Goal: Information Seeking & Learning: Learn about a topic

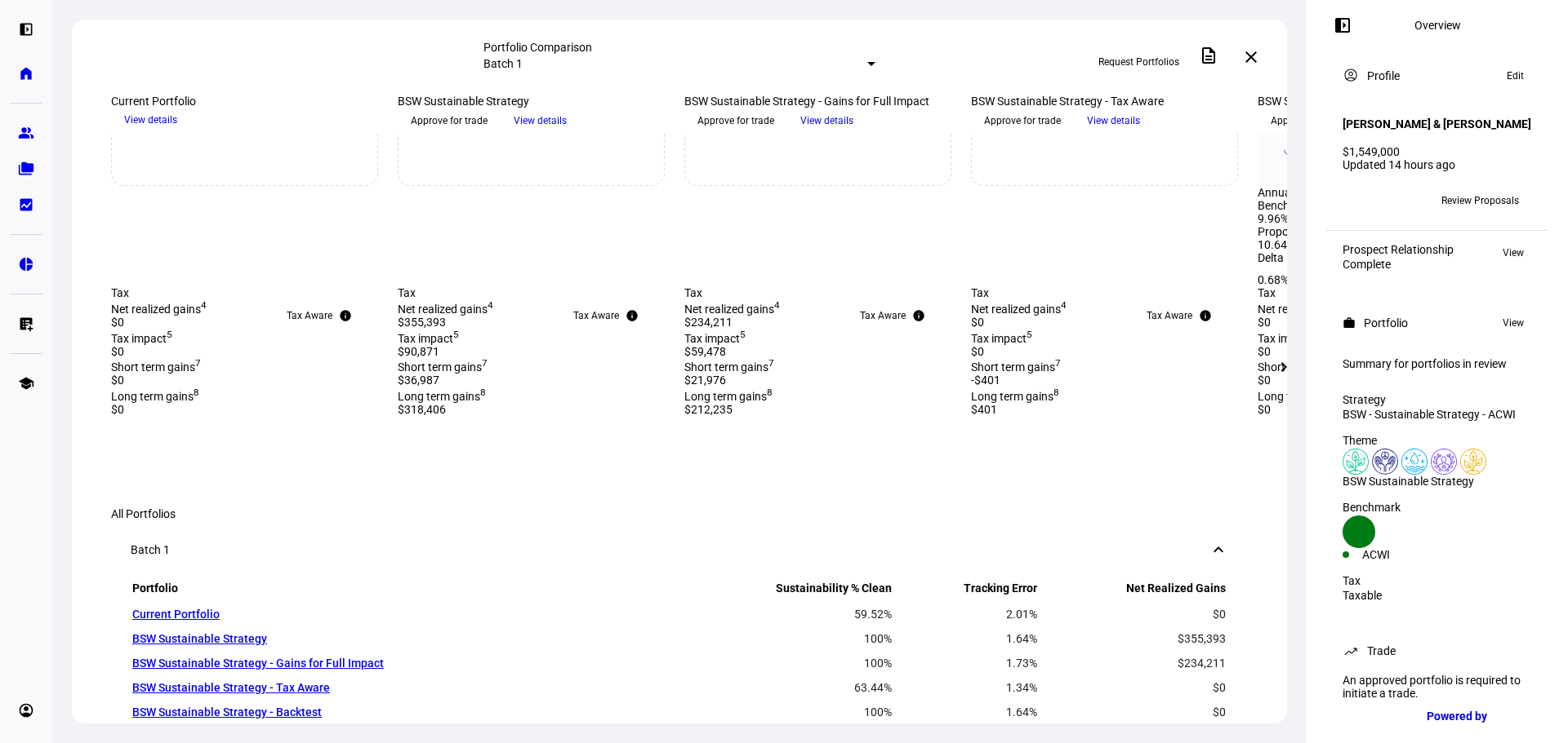
scroll to position [827, 0]
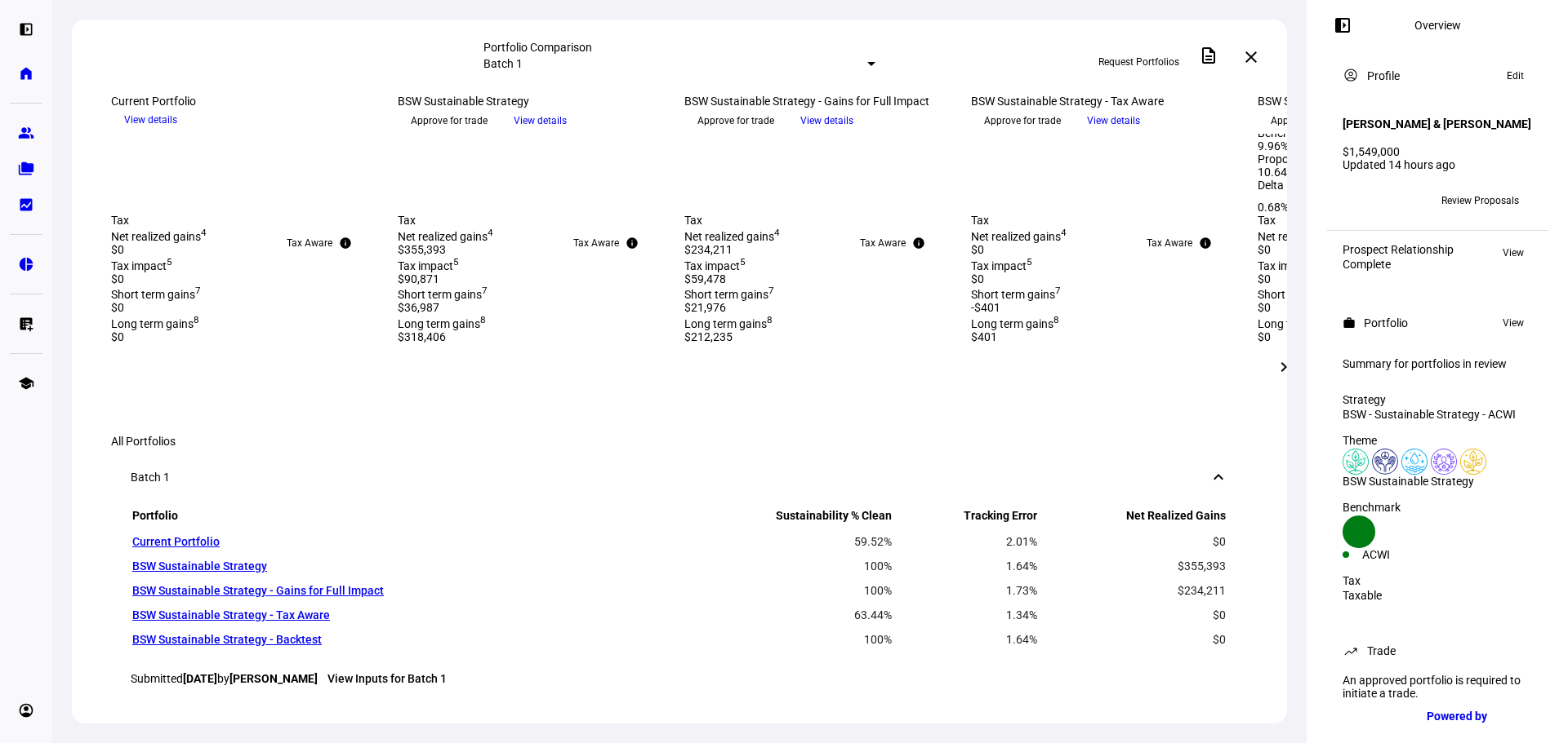
click at [853, 133] on span "View details" at bounding box center [827, 121] width 53 height 25
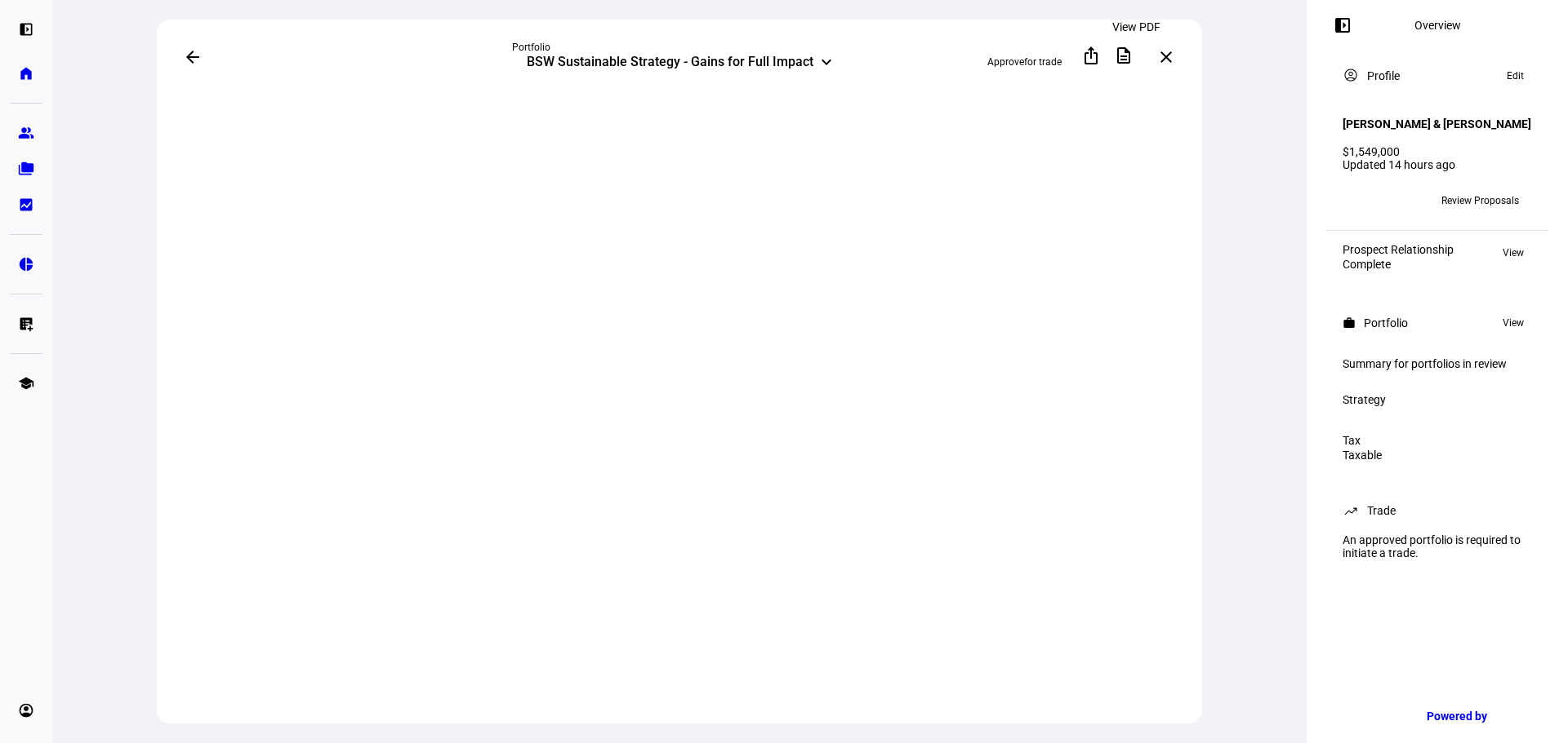
click at [1127, 54] on mat-icon "description" at bounding box center [1124, 55] width 20 height 20
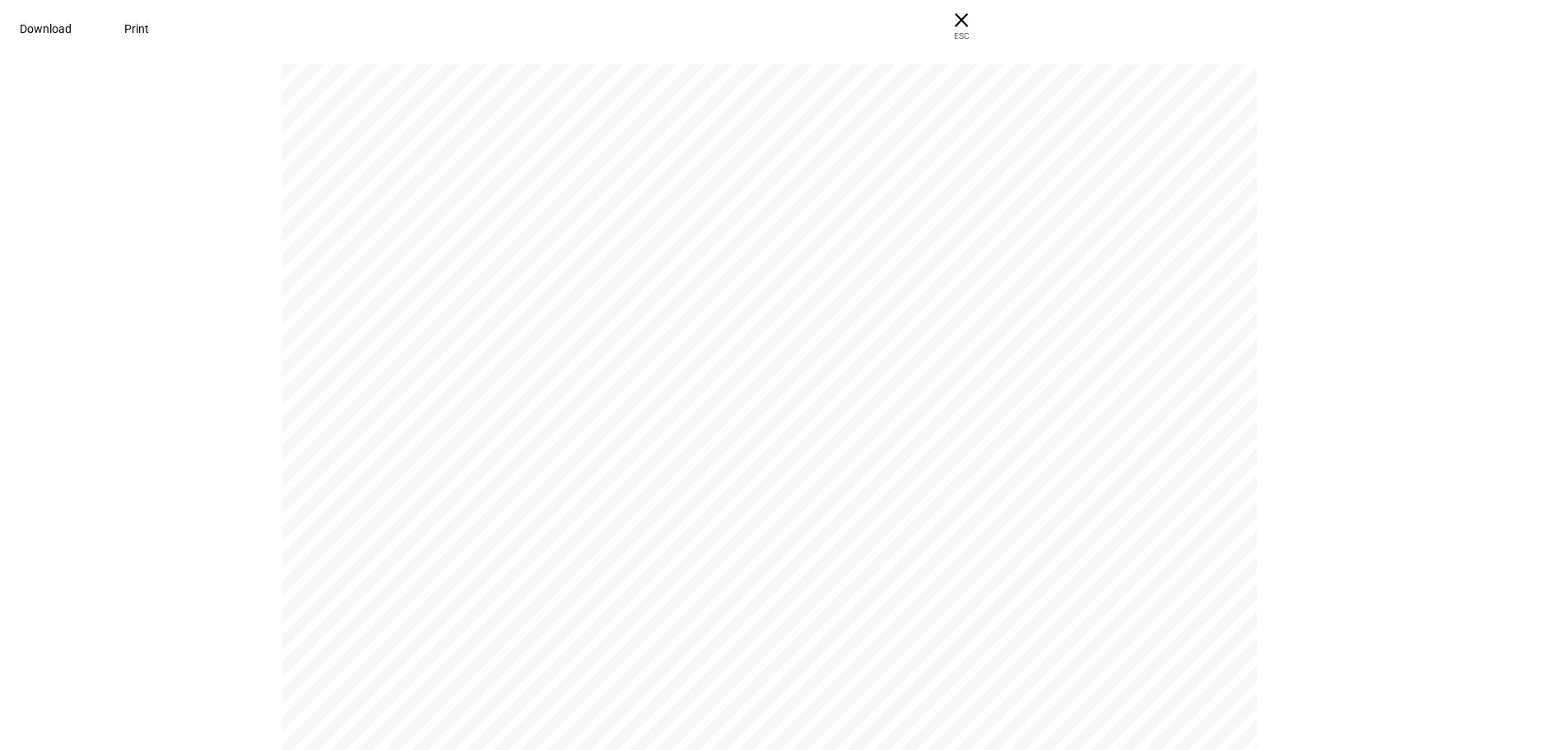
click at [92, 13] on span at bounding box center [46, 29] width 92 height 40
click at [988, 25] on span "× ESC" at bounding box center [961, 26] width 53 height 53
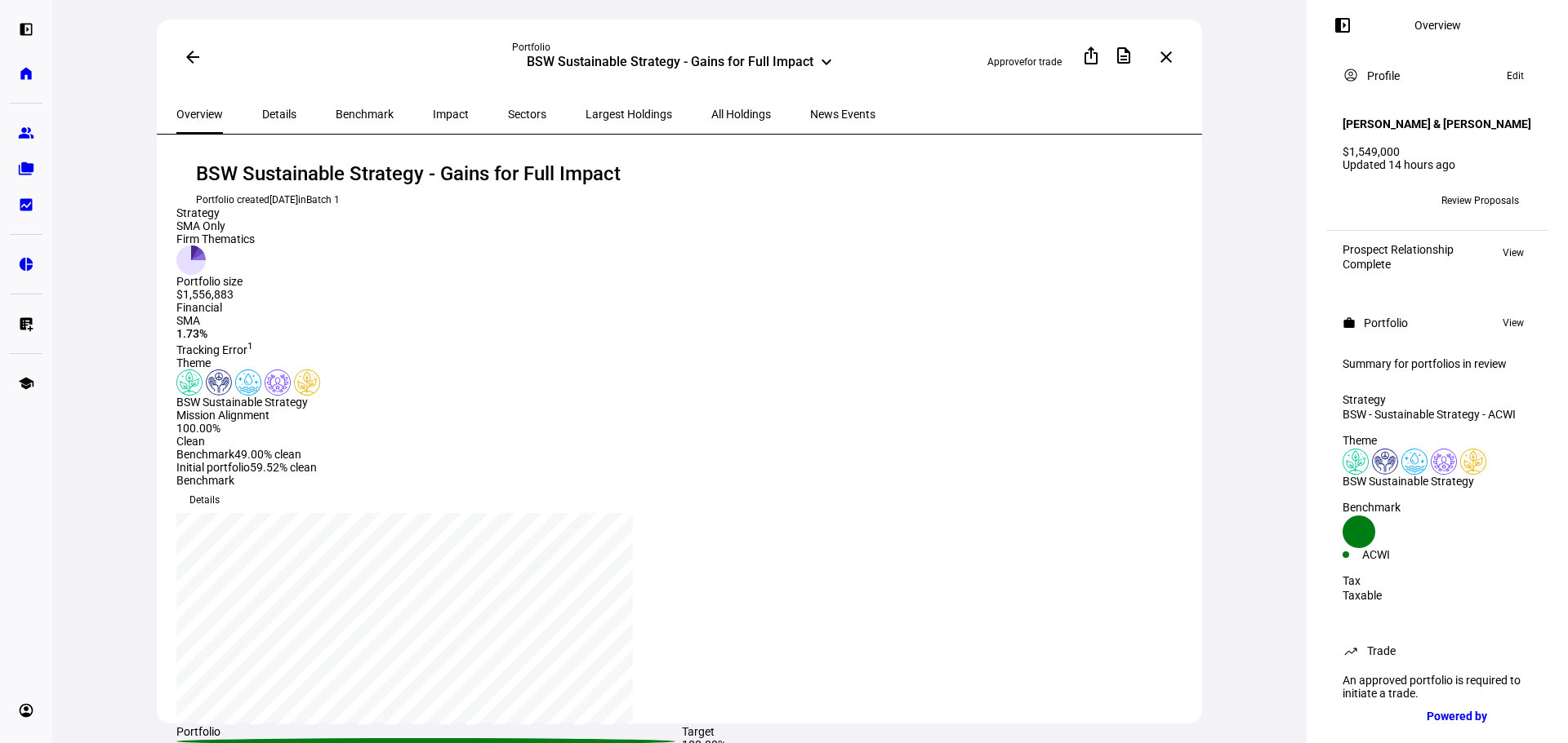
click at [271, 109] on span "Details" at bounding box center [279, 115] width 35 height 12
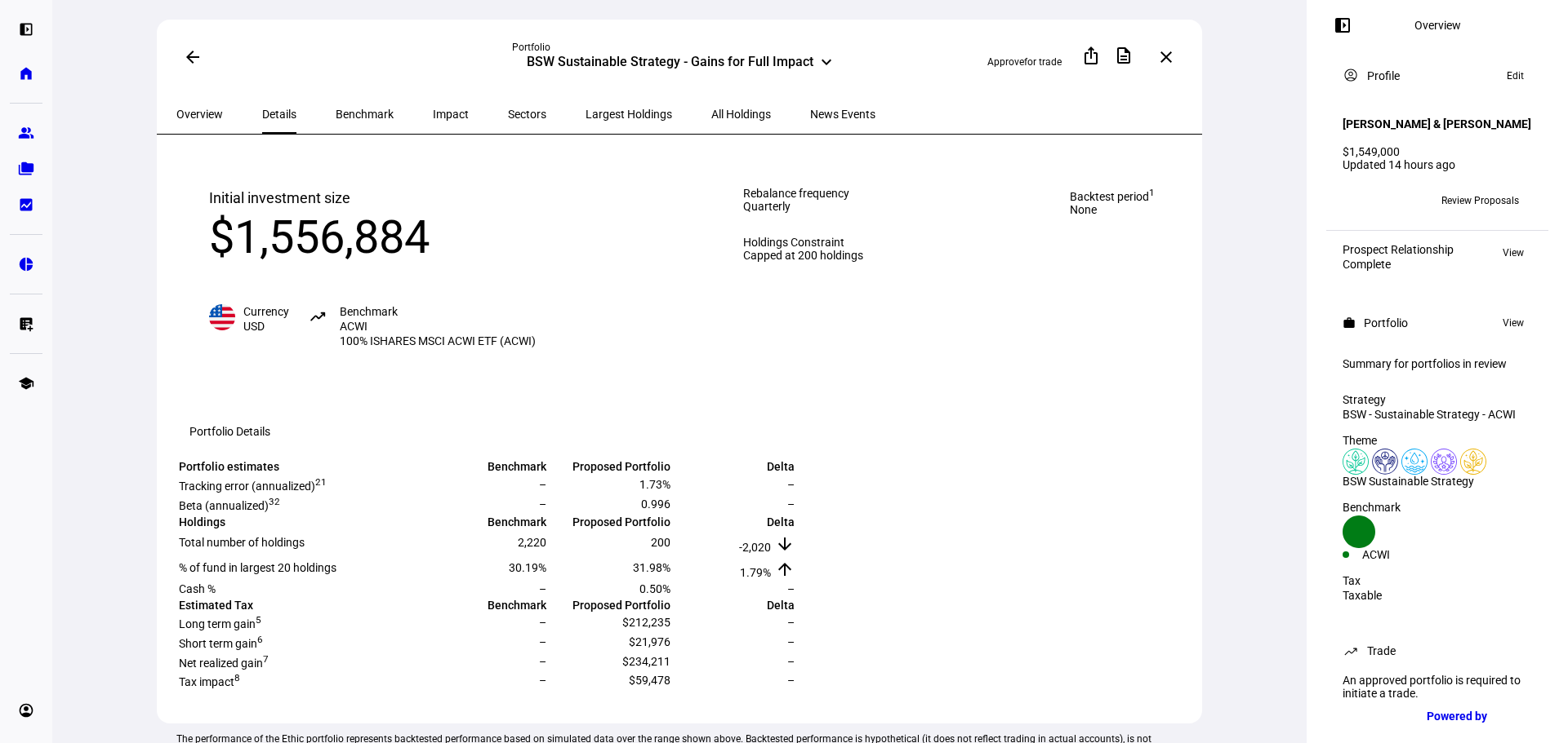
click at [337, 117] on span "Benchmark" at bounding box center [364, 115] width 58 height 12
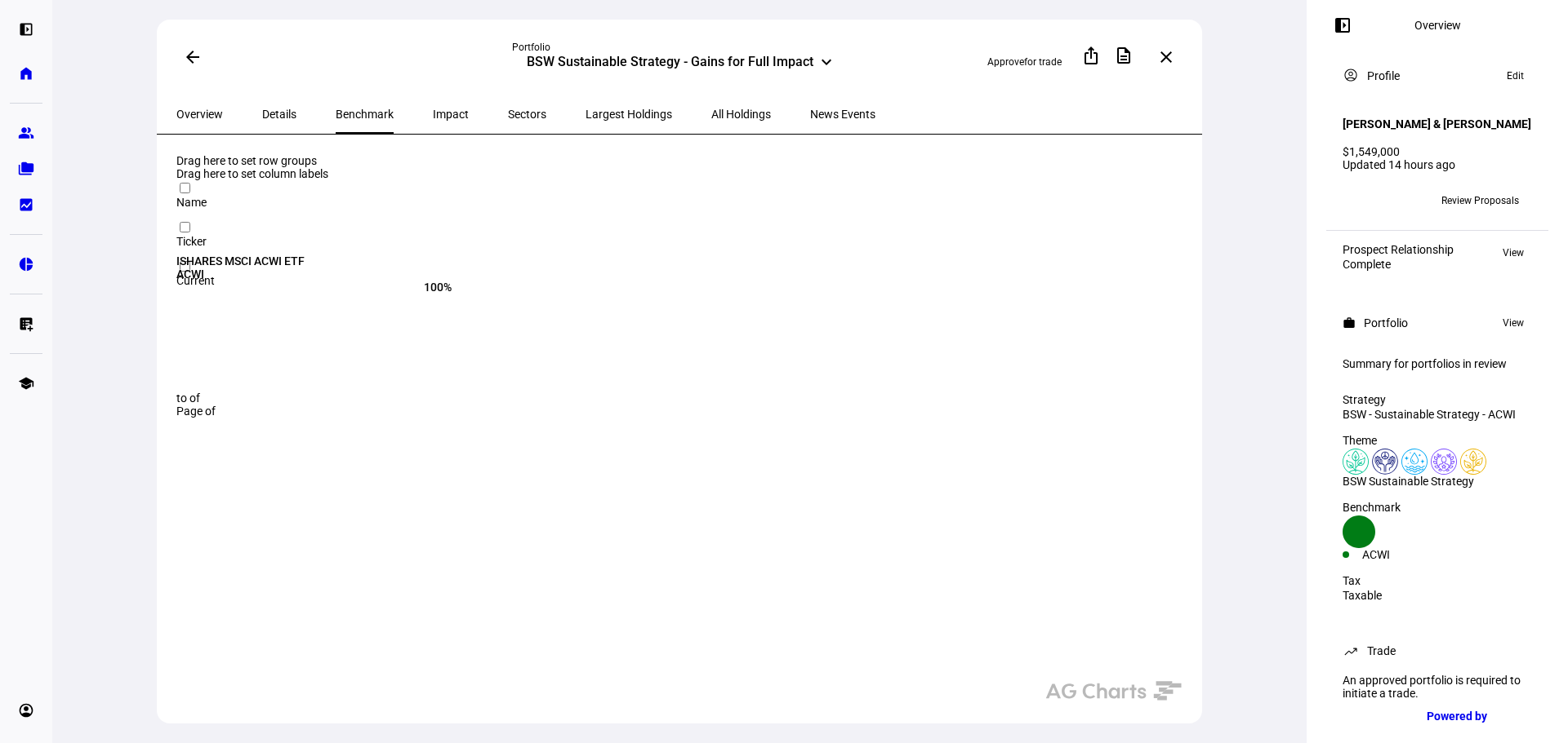
click at [433, 109] on span "Impact" at bounding box center [450, 115] width 36 height 12
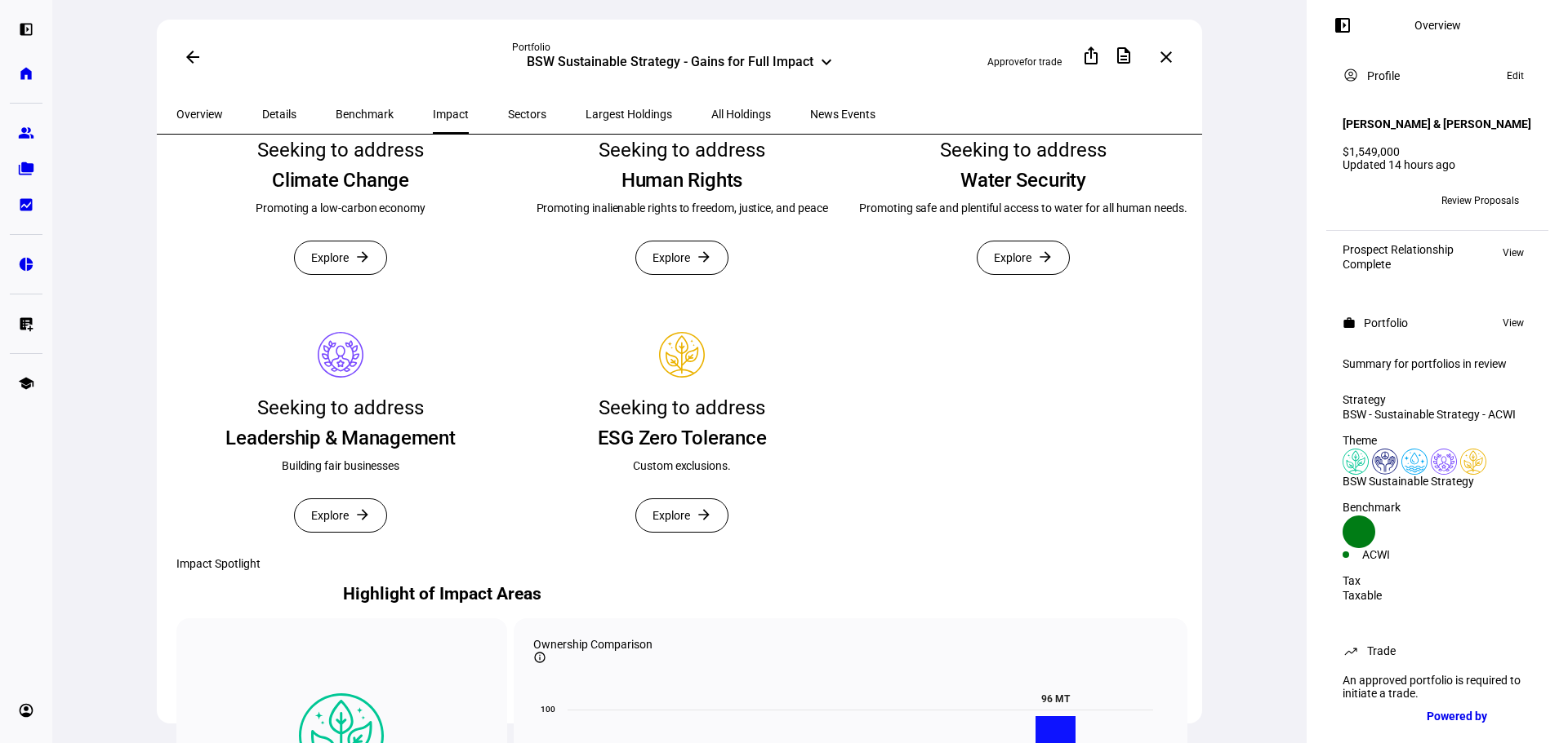
scroll to position [408, 0]
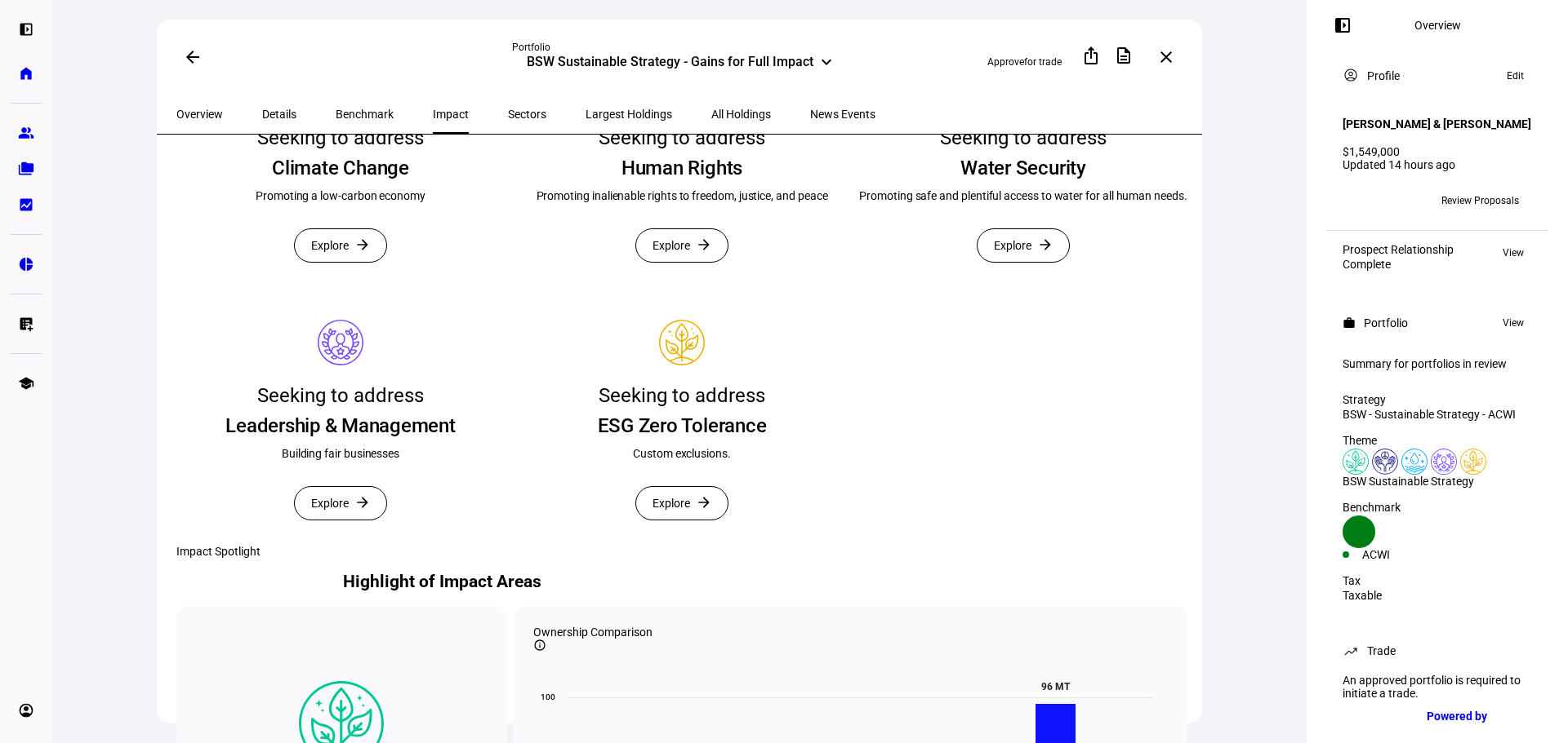
click at [334, 262] on span "Explore" at bounding box center [330, 245] width 38 height 33
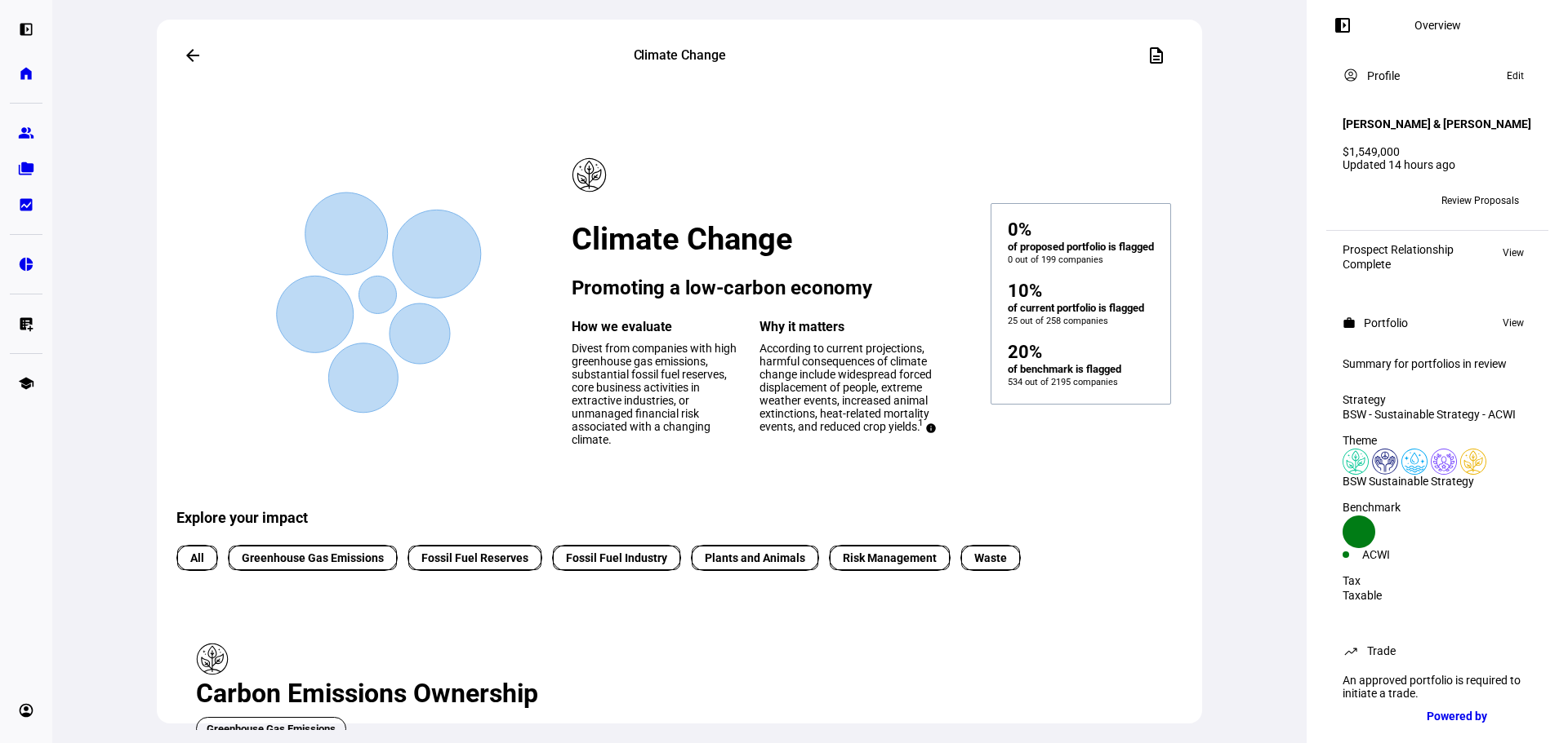
click at [192, 59] on span at bounding box center [193, 55] width 40 height 40
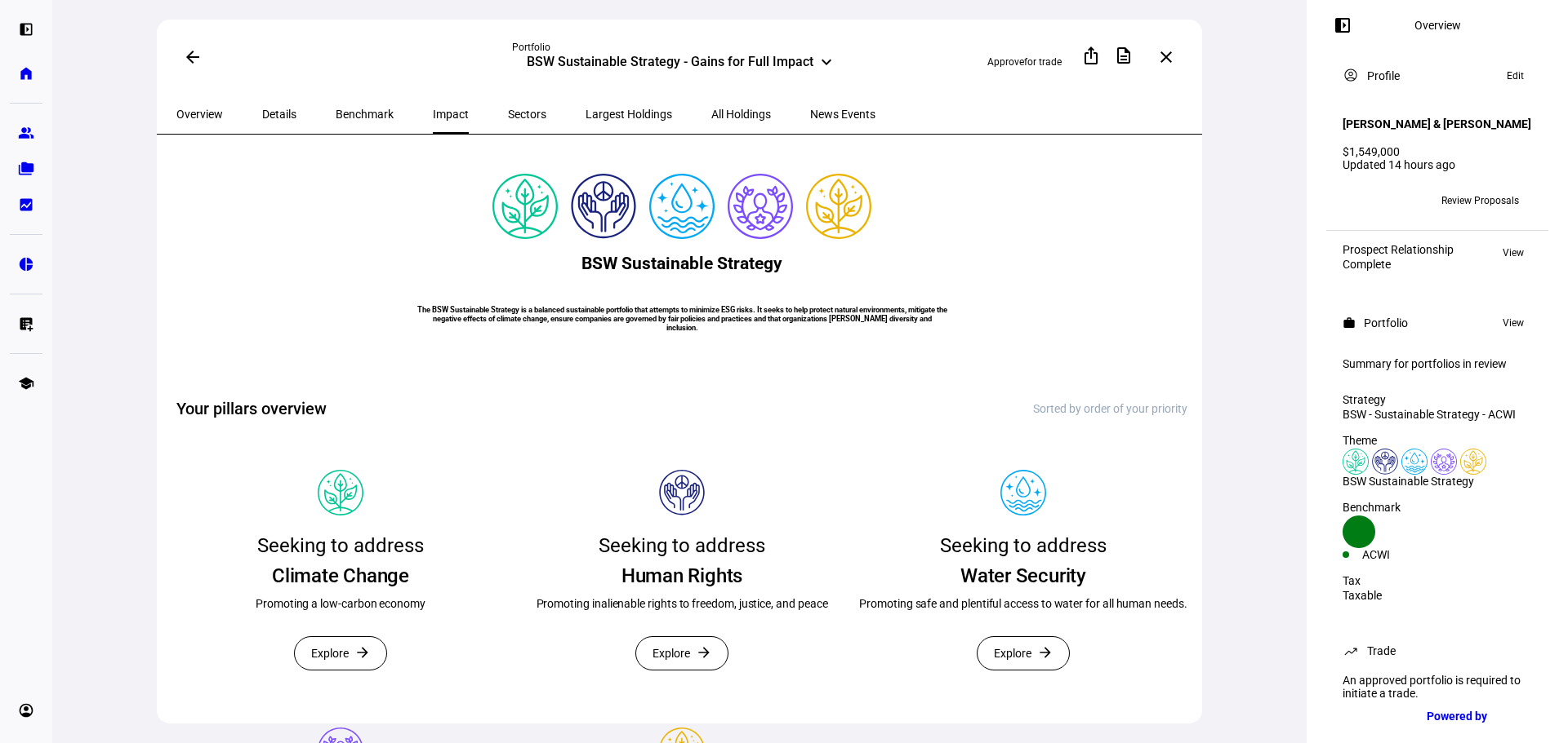
click at [508, 109] on span "Sectors" at bounding box center [527, 115] width 39 height 12
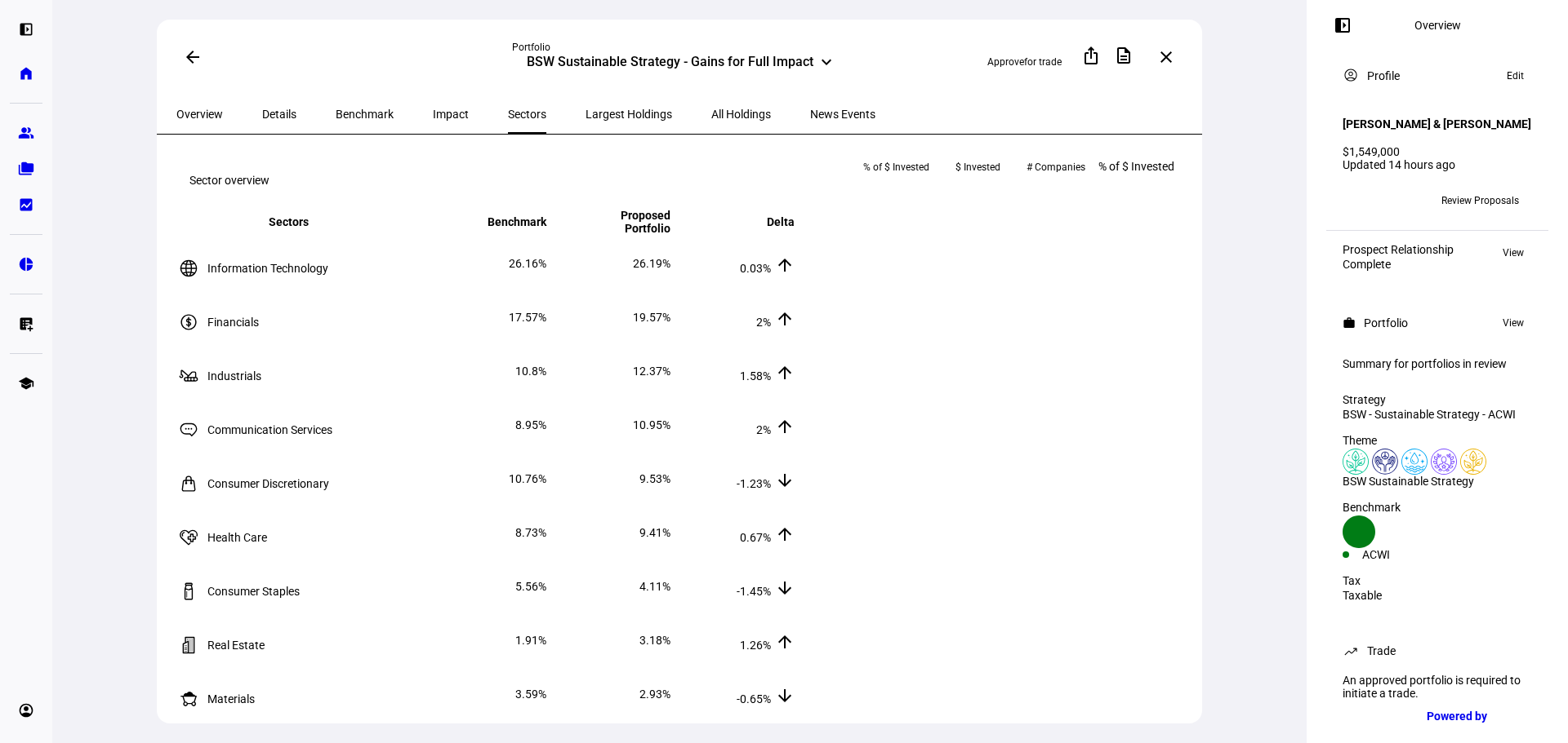
click at [585, 115] on span "Largest Holdings" at bounding box center [628, 115] width 86 height 12
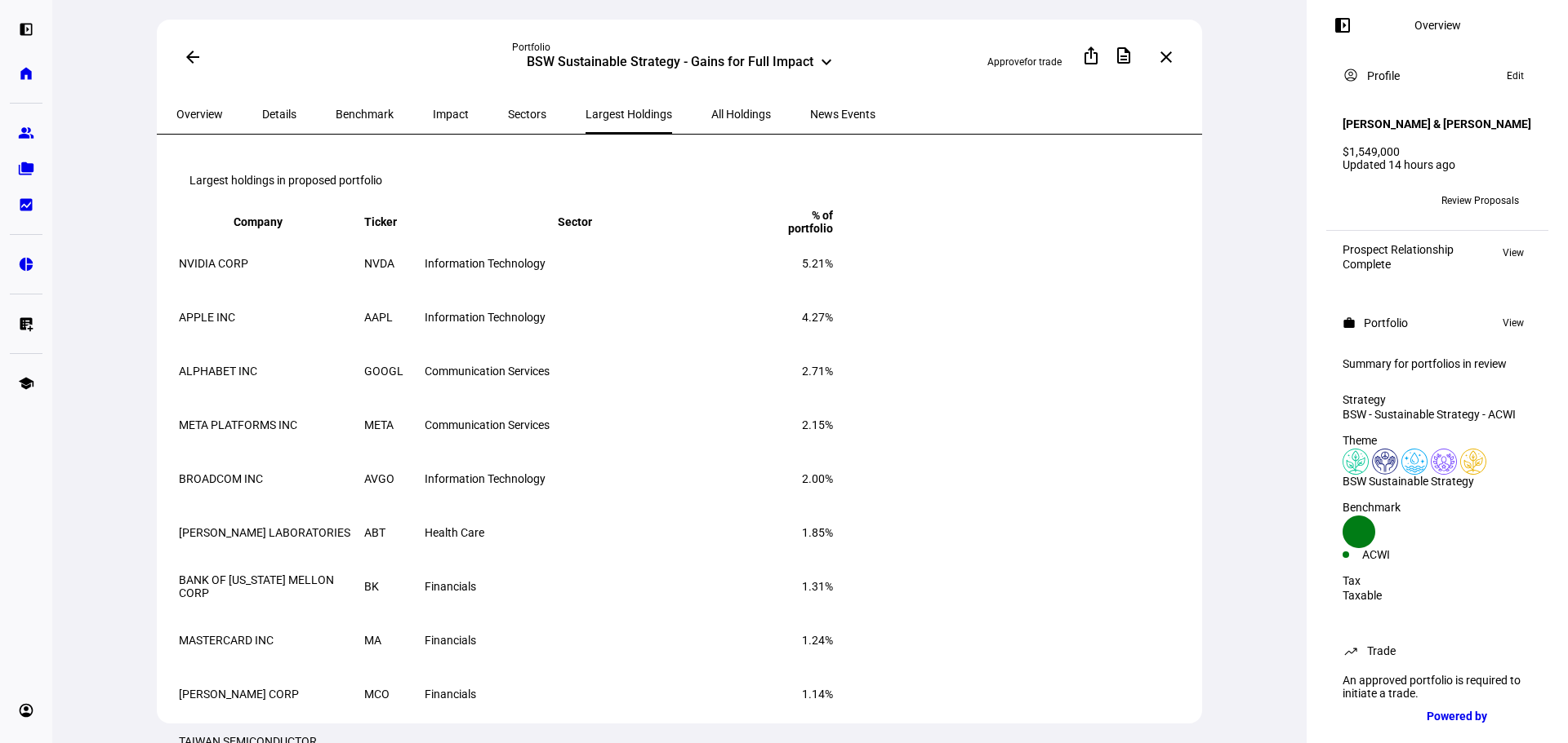
click at [711, 119] on span "All Holdings" at bounding box center [740, 115] width 59 height 40
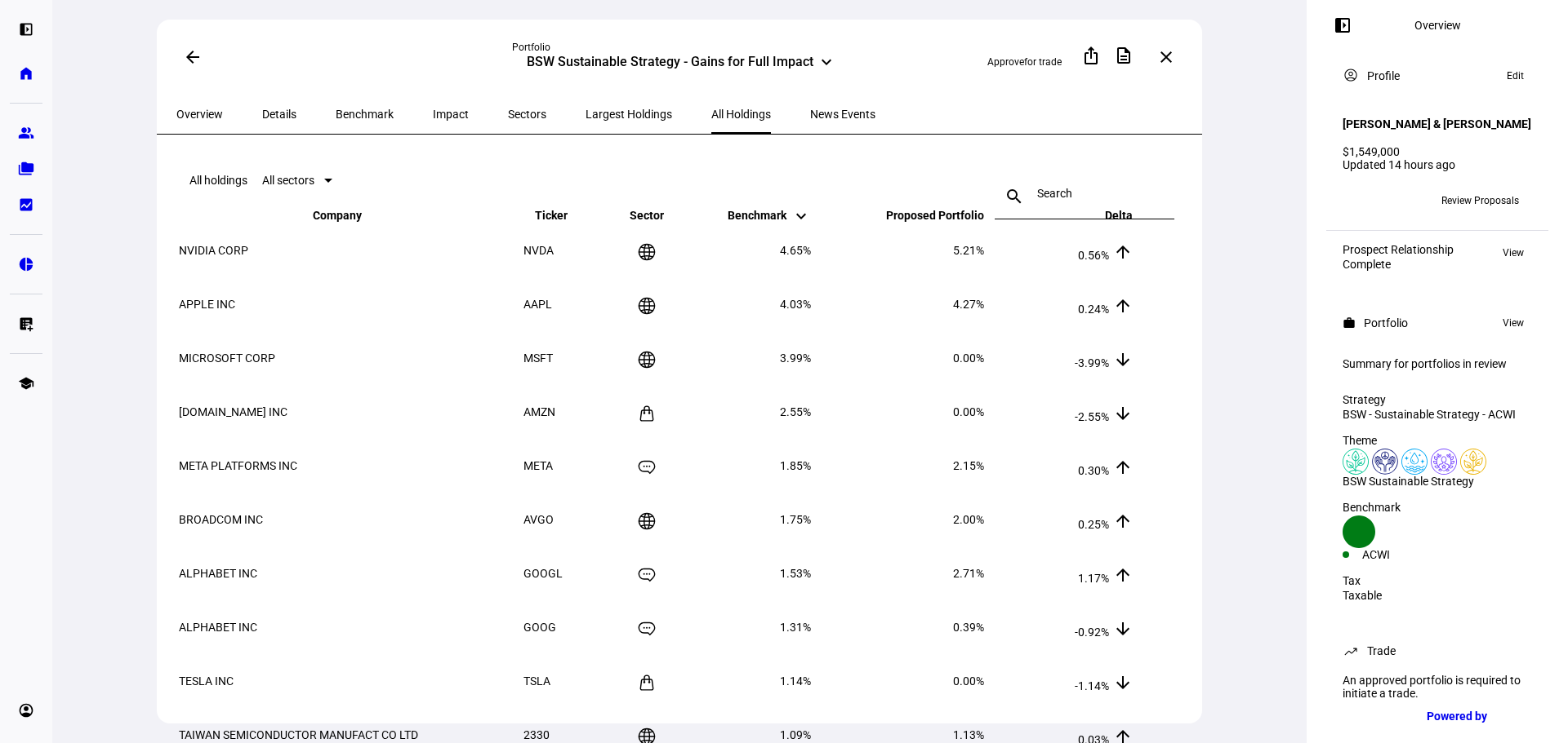
click at [810, 111] on span "News Events" at bounding box center [842, 115] width 65 height 12
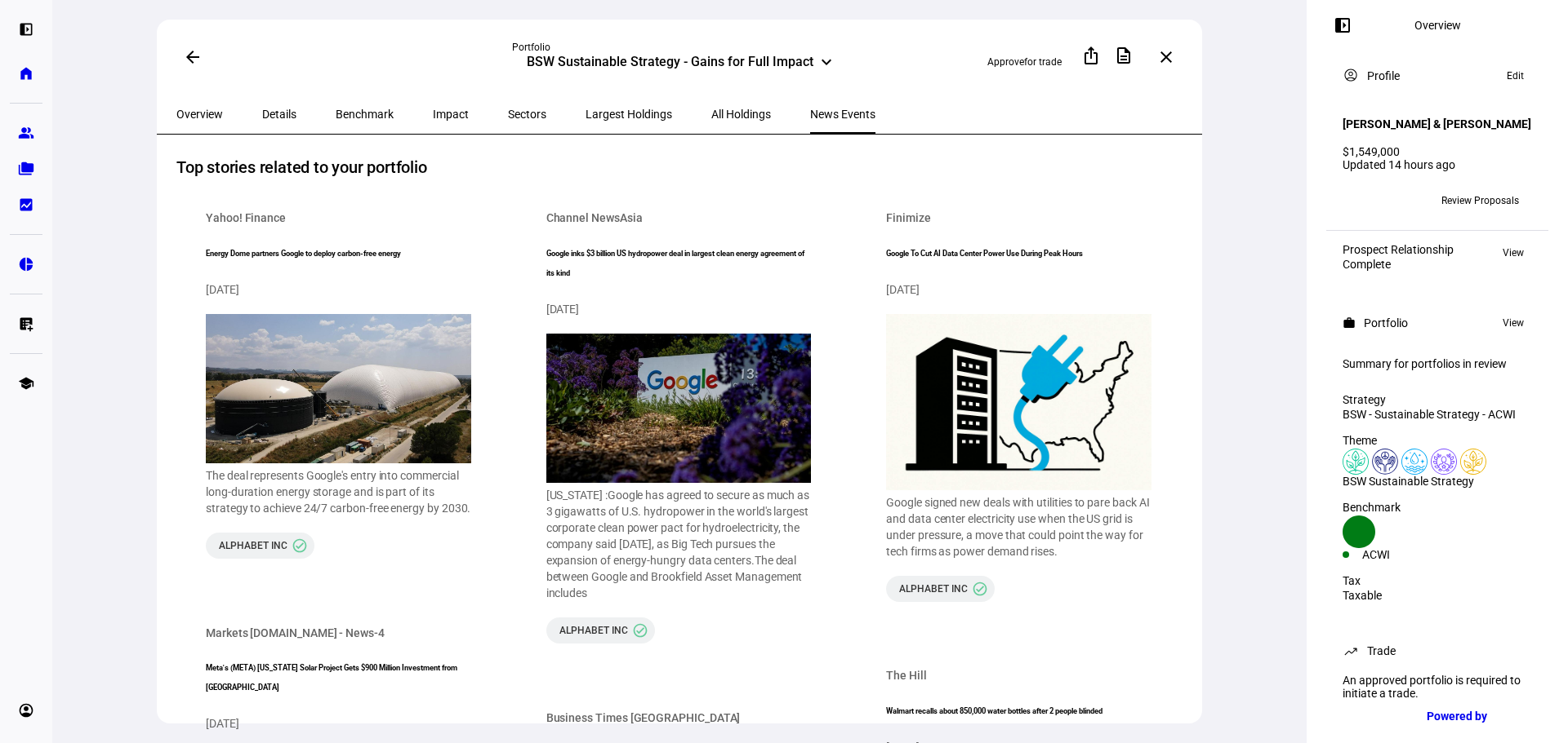
click at [508, 109] on span "Sectors" at bounding box center [527, 115] width 39 height 12
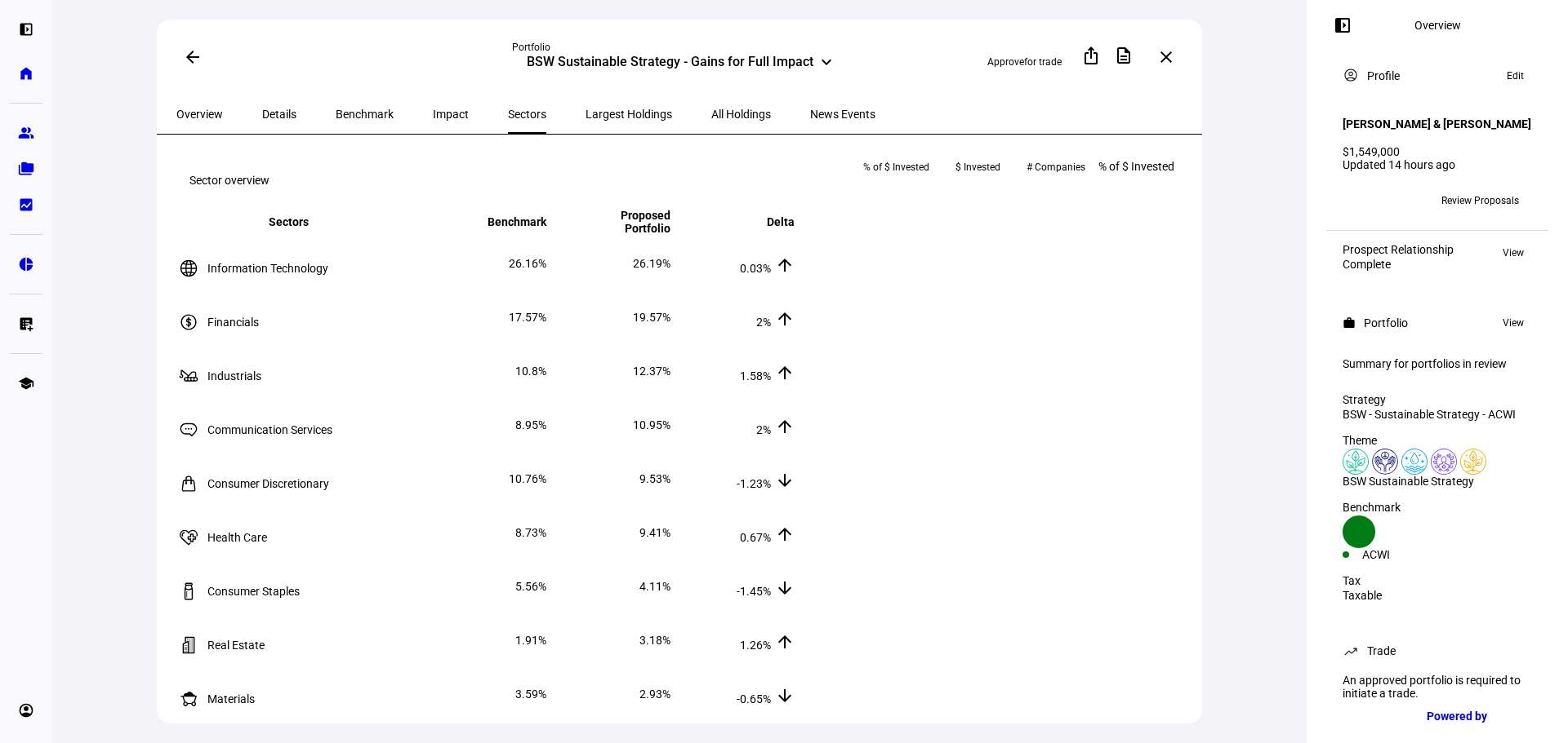
click at [433, 110] on span "Impact" at bounding box center [450, 115] width 36 height 12
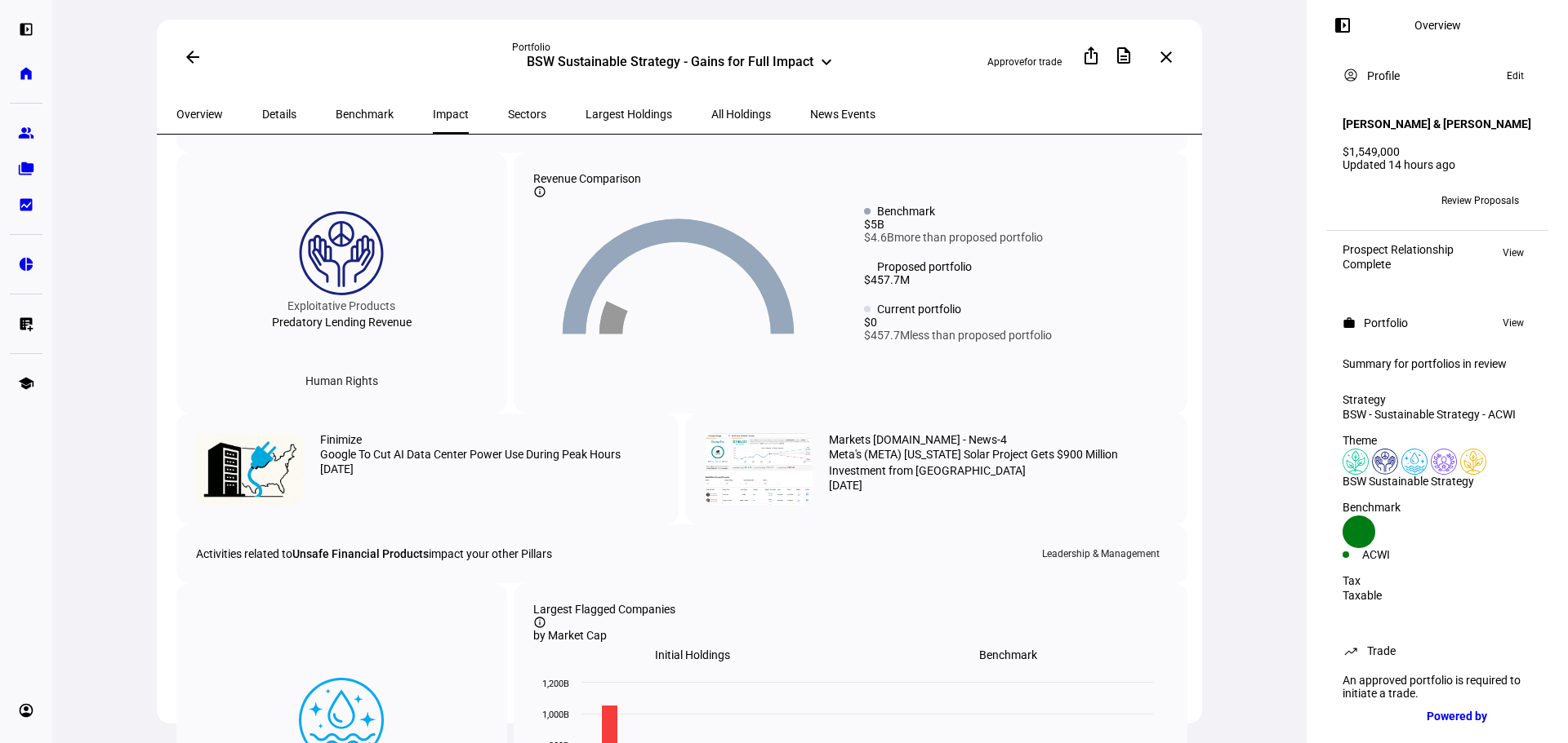
scroll to position [1317, 0]
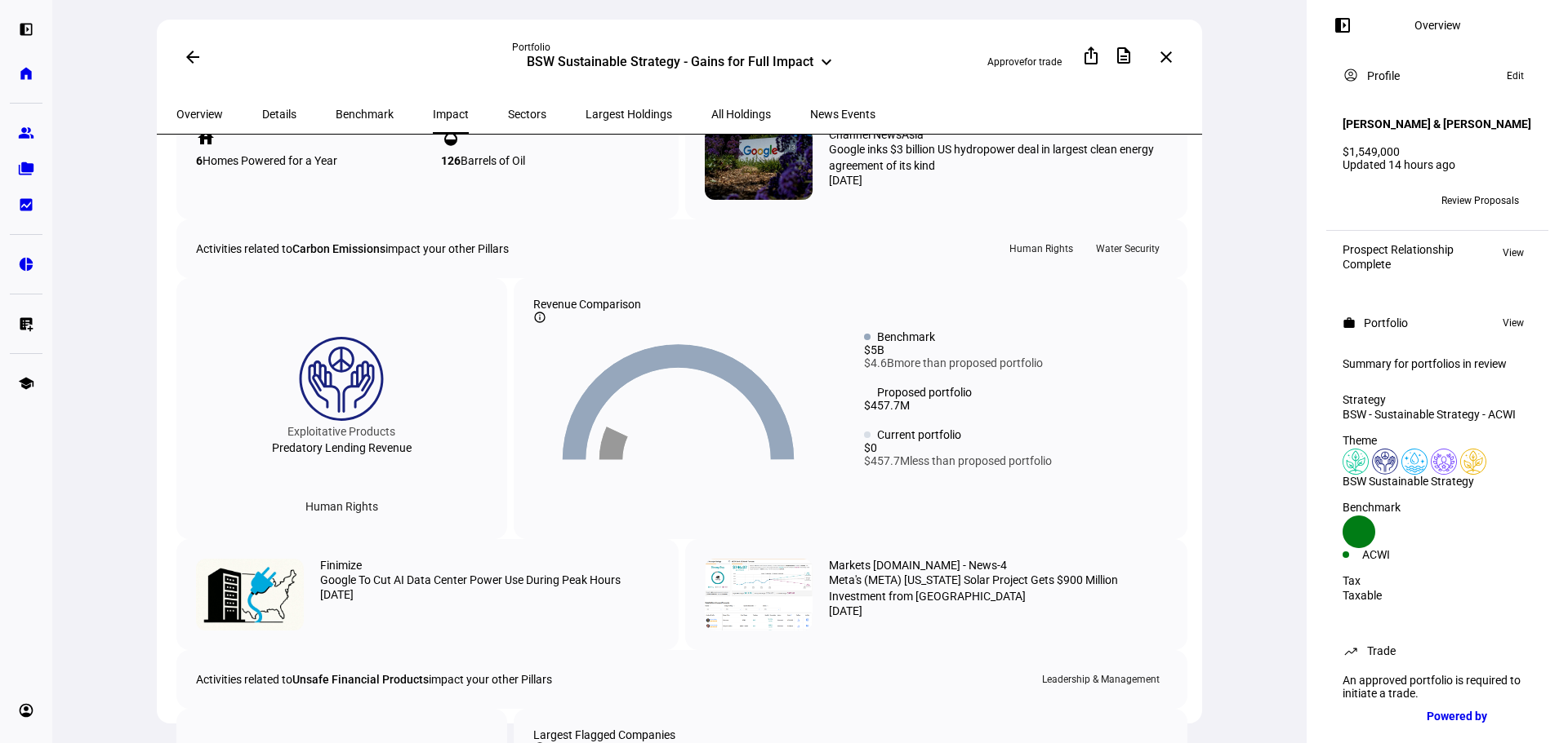
click at [585, 119] on span "Largest Holdings" at bounding box center [628, 115] width 86 height 40
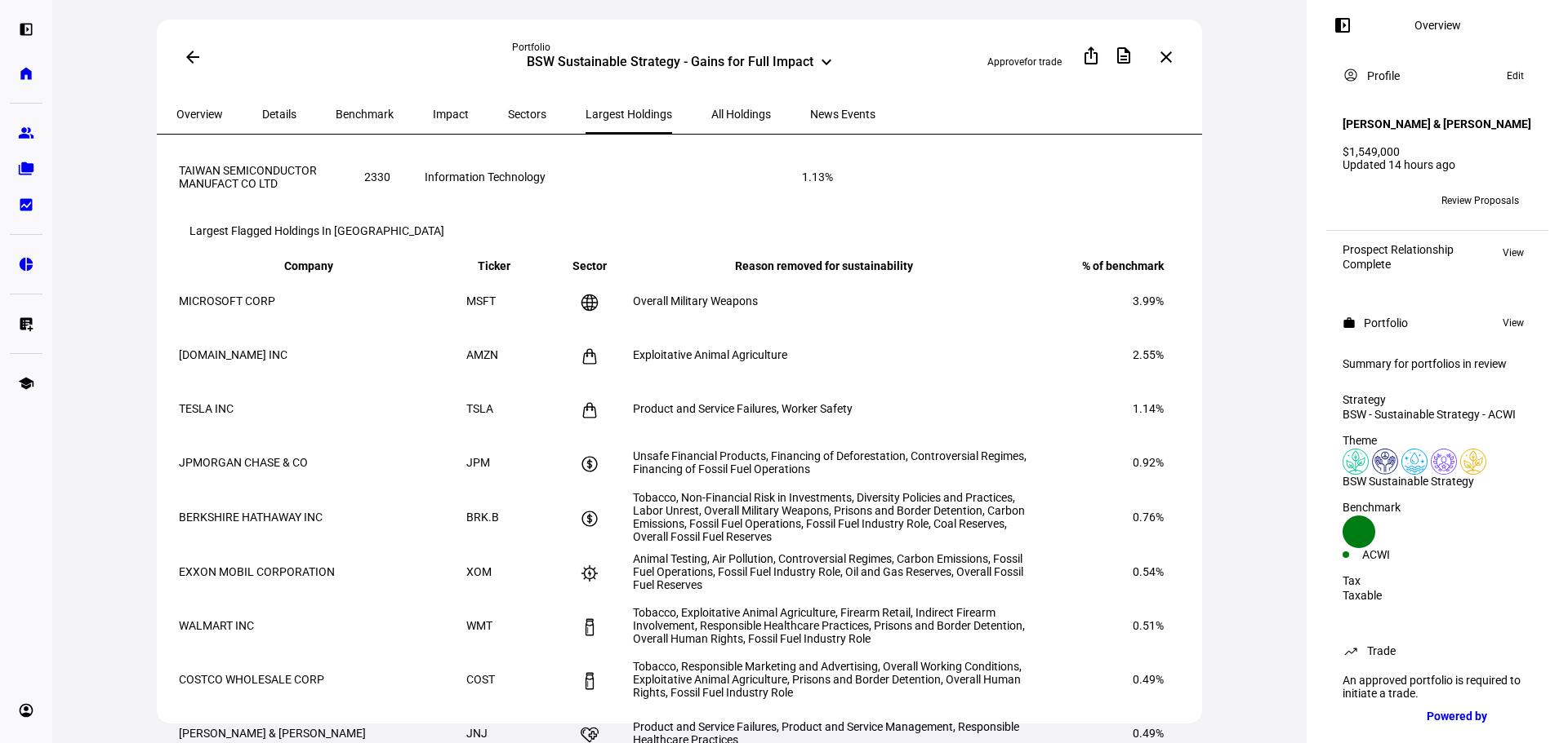
scroll to position [653, 0]
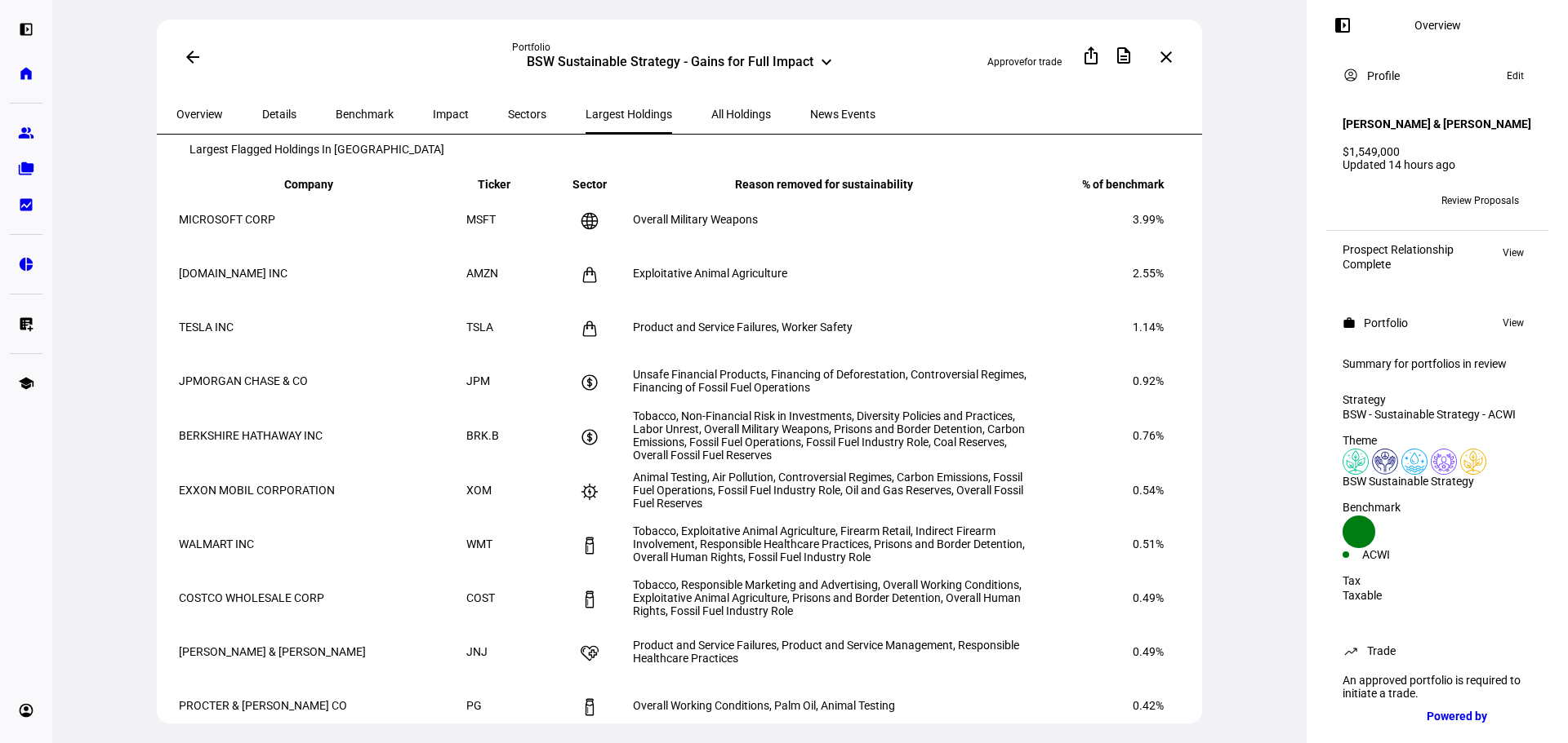
click at [694, 226] on span "Overall Military Weapons" at bounding box center [695, 219] width 125 height 13
click at [714, 394] on span "Unsafe Financial Products, Financing of Deforestation, Controversial Regimes, F…" at bounding box center [830, 381] width 394 height 26
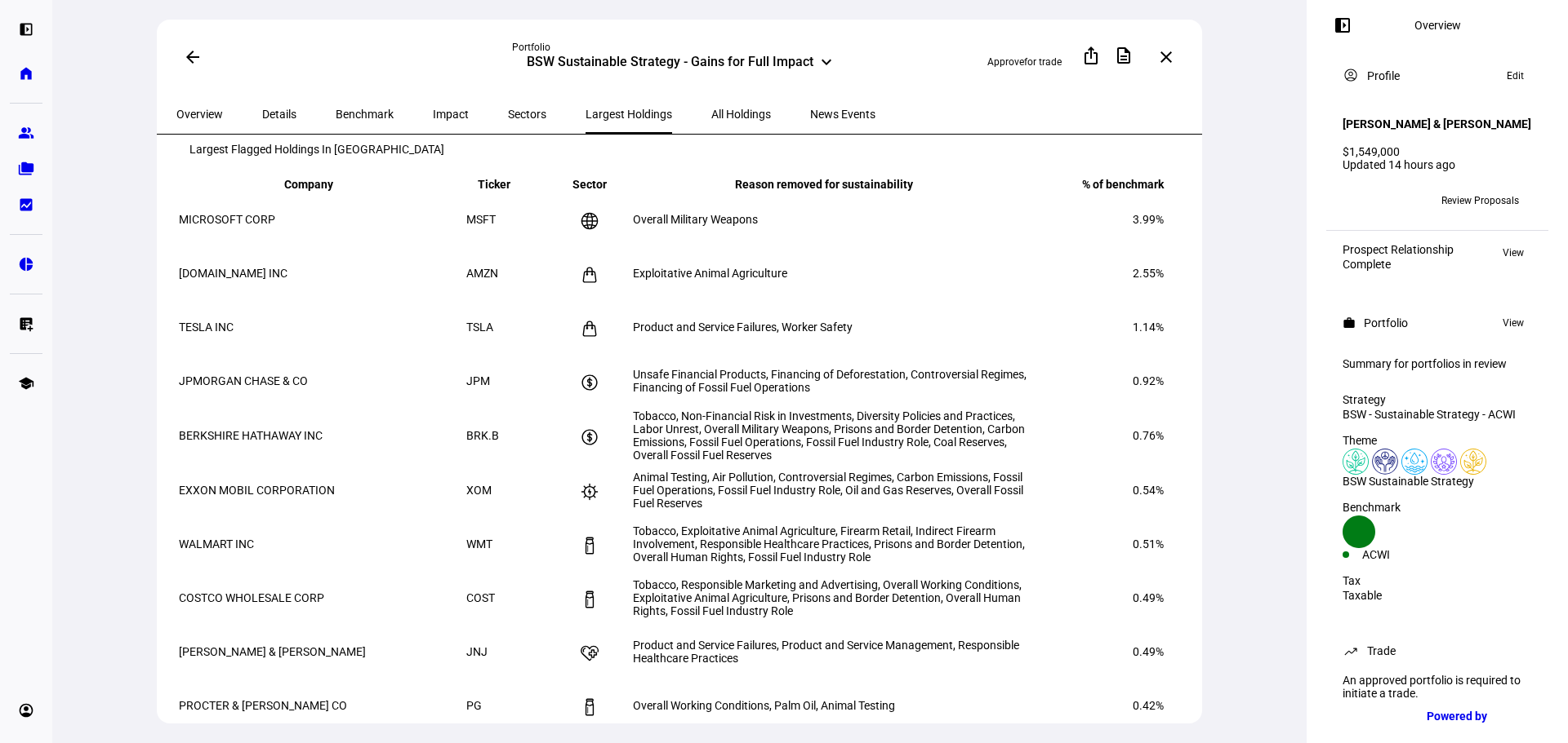
click at [714, 394] on span "Unsafe Financial Products, Financing of Deforestation, Controversial Regimes, F…" at bounding box center [830, 381] width 394 height 26
click at [743, 394] on span "Unsafe Financial Products, Financing of Deforestation, Controversial Regimes, F…" at bounding box center [830, 381] width 394 height 26
click at [793, 408] on td "Unsafe Financial Products, Financing of Deforestation, Controversial Regimes, F…" at bounding box center [835, 381] width 408 height 52
drag, startPoint x: 845, startPoint y: 444, endPoint x: 750, endPoint y: 446, distance: 95.0
click at [750, 408] on td "Unsafe Financial Products, Financing of Deforestation, Controversial Regimes, F…" at bounding box center [835, 381] width 408 height 52
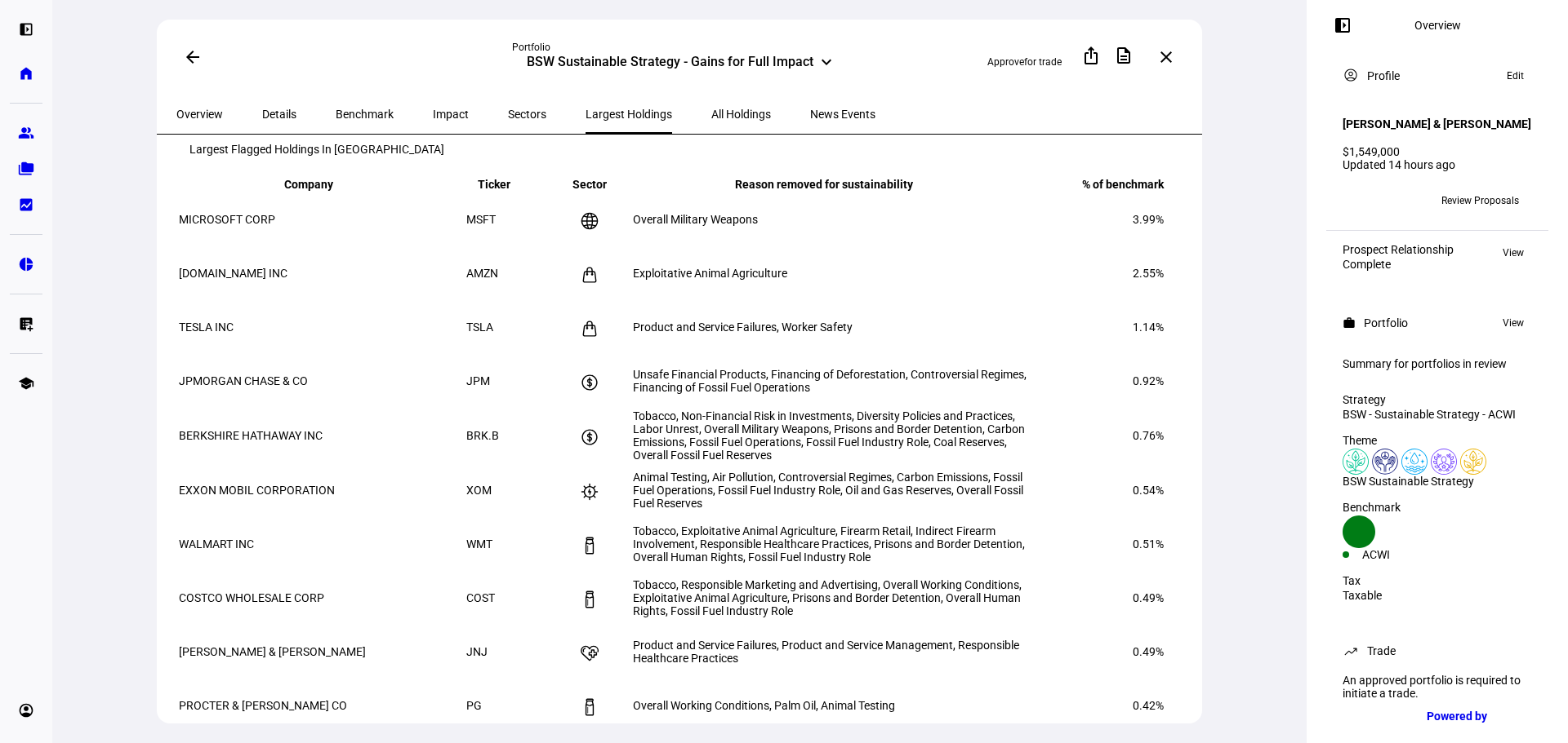
click at [750, 394] on span "Unsafe Financial Products, Financing of Deforestation, Controversial Regimes, F…" at bounding box center [830, 381] width 394 height 26
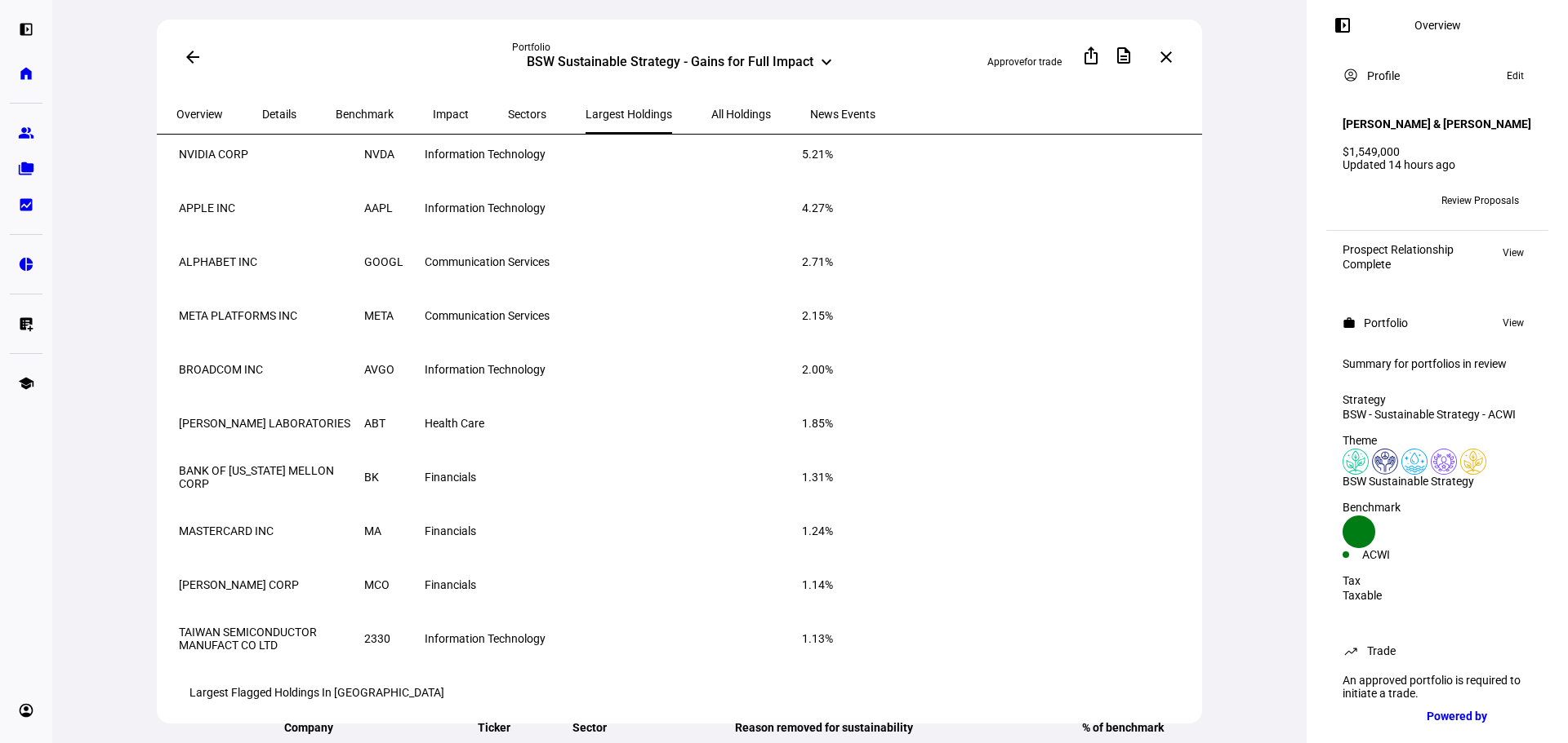
scroll to position [0, 0]
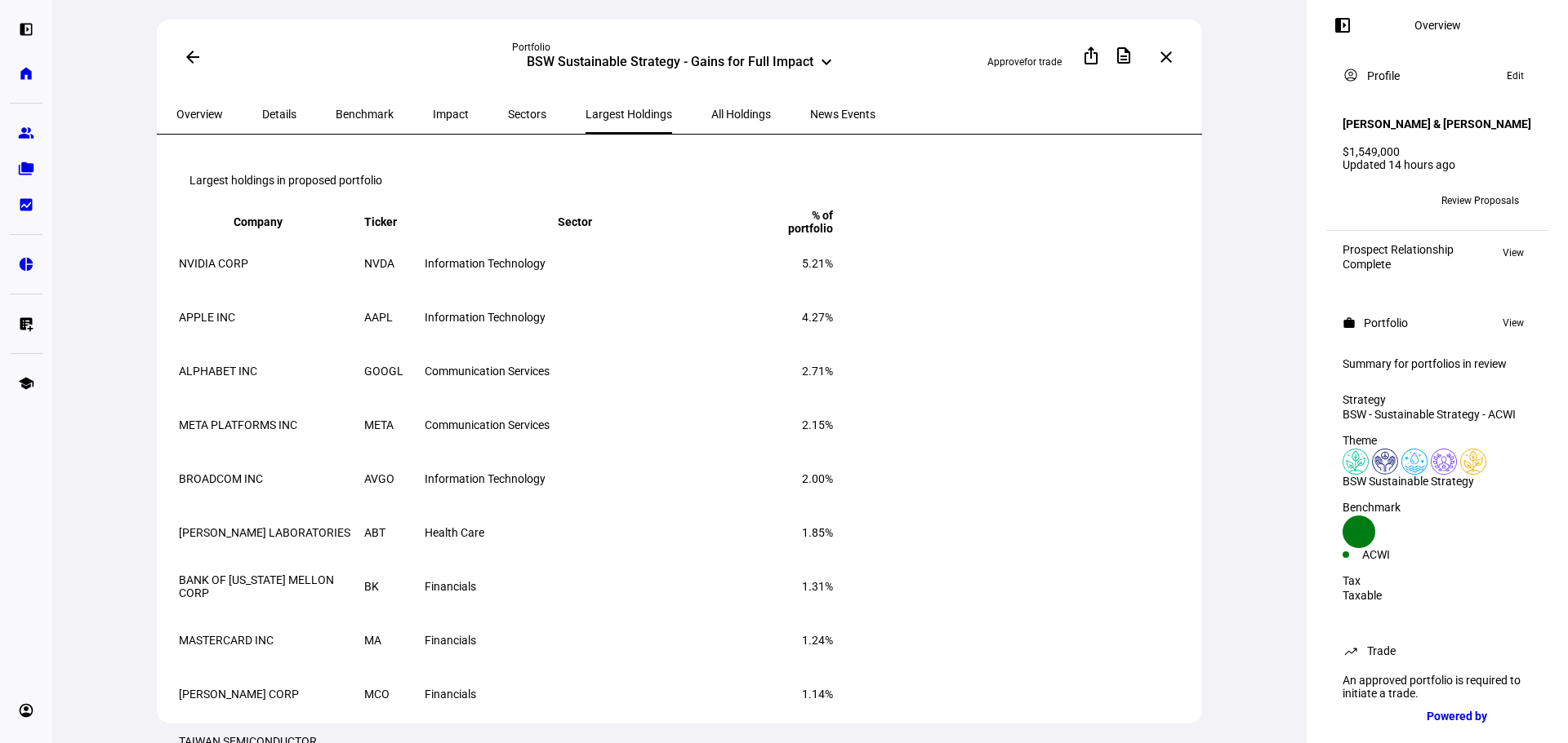
click at [433, 119] on span "Impact" at bounding box center [450, 115] width 36 height 40
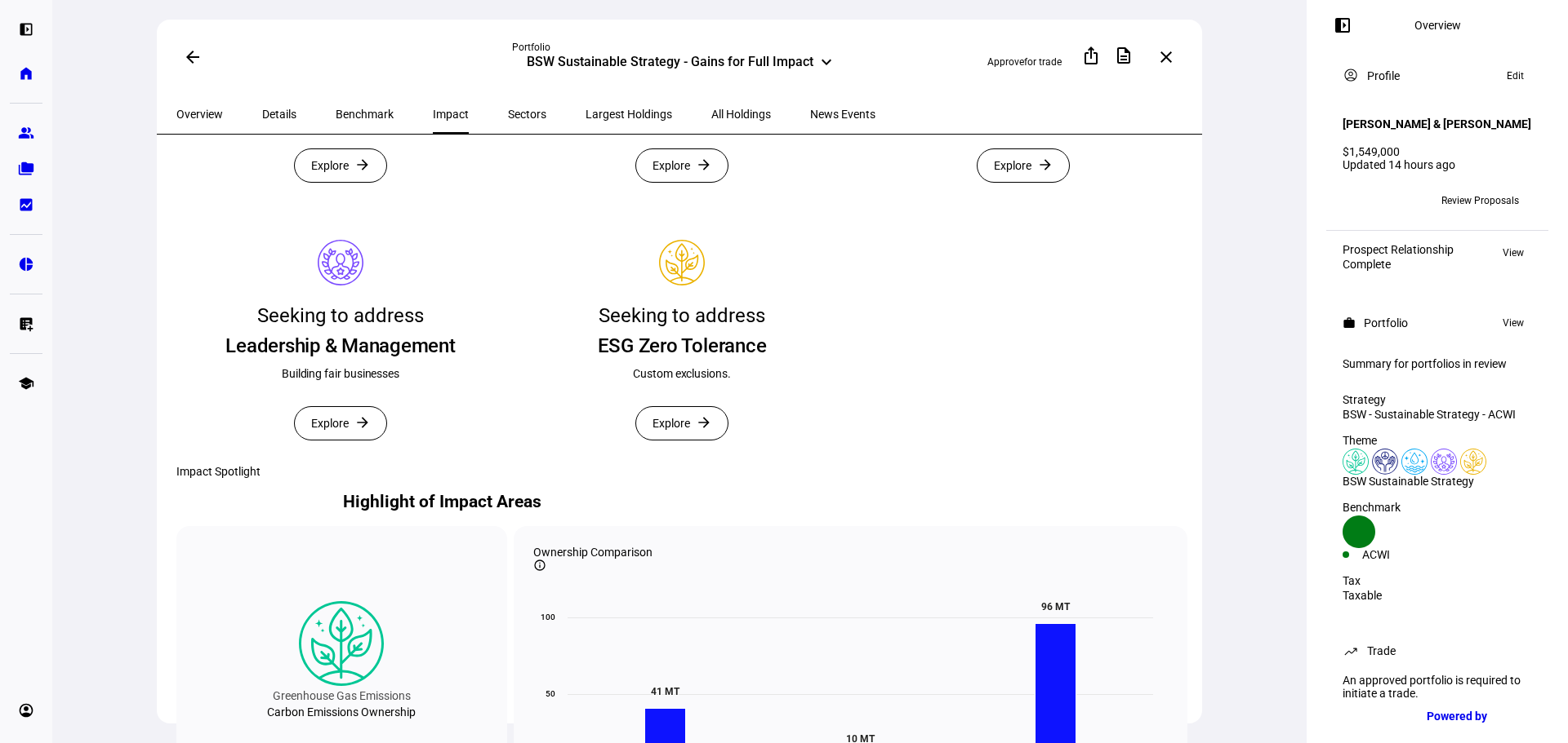
scroll to position [490, 0]
click at [658, 438] on span "Explore" at bounding box center [671, 421] width 38 height 33
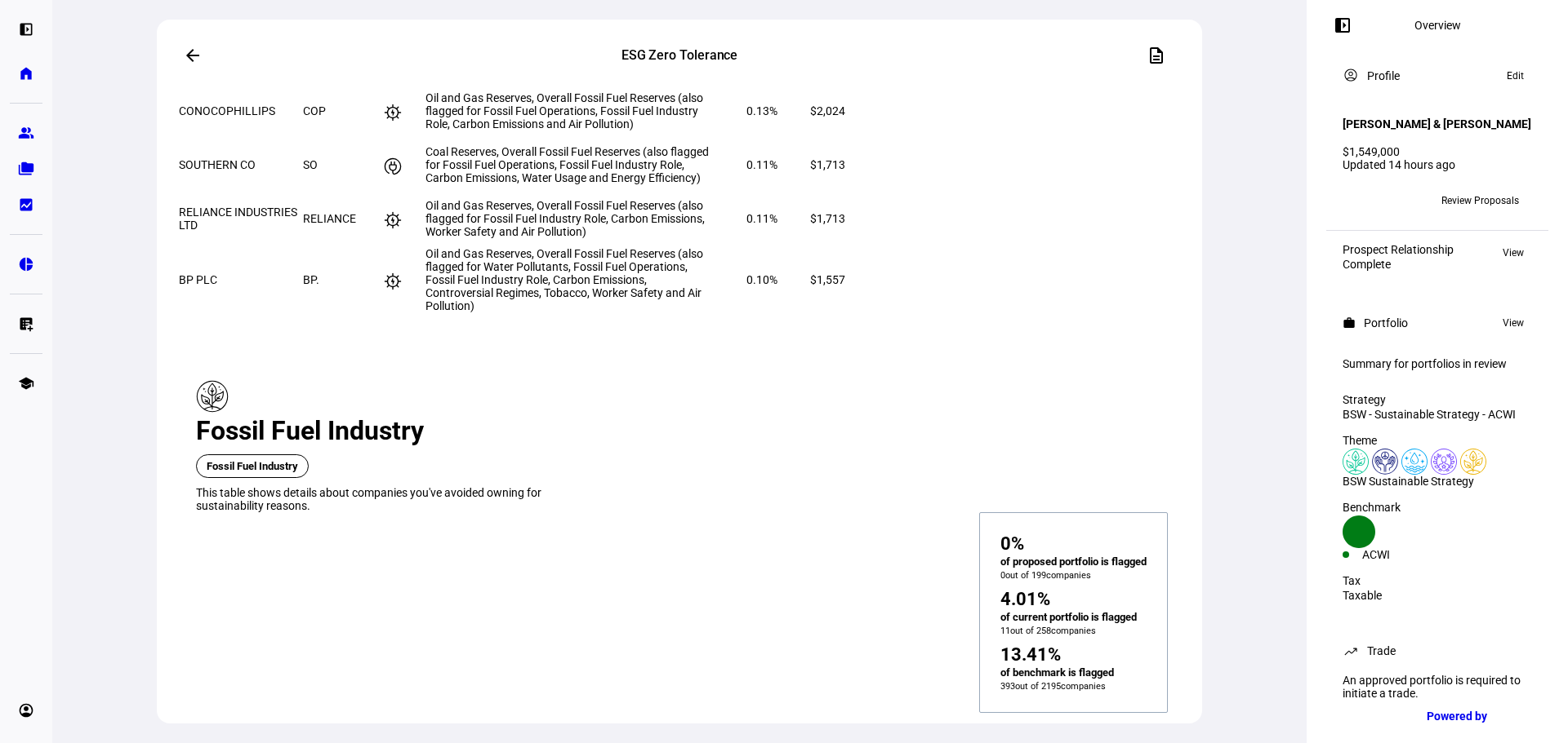
scroll to position [4652, 0]
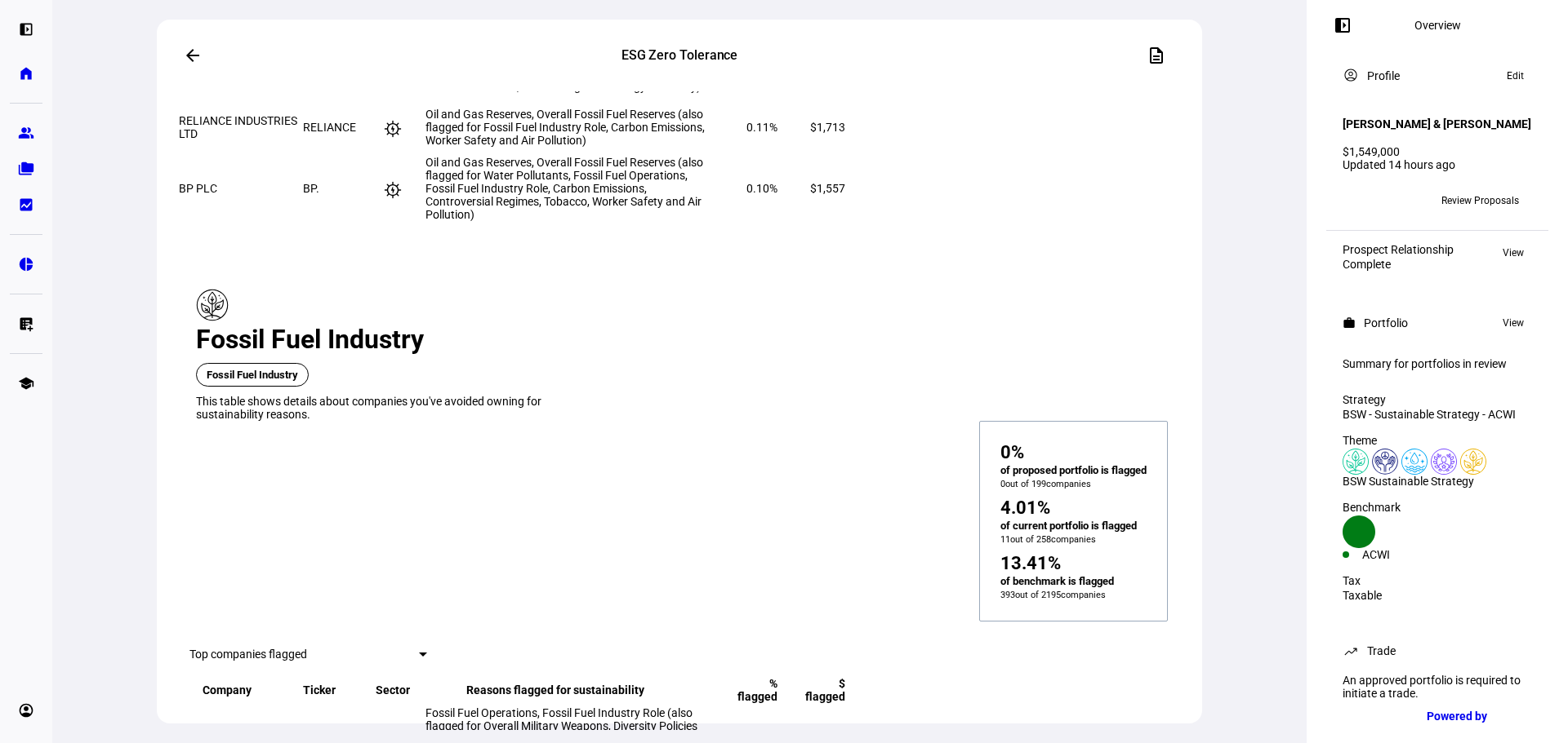
click at [190, 62] on span at bounding box center [193, 55] width 40 height 40
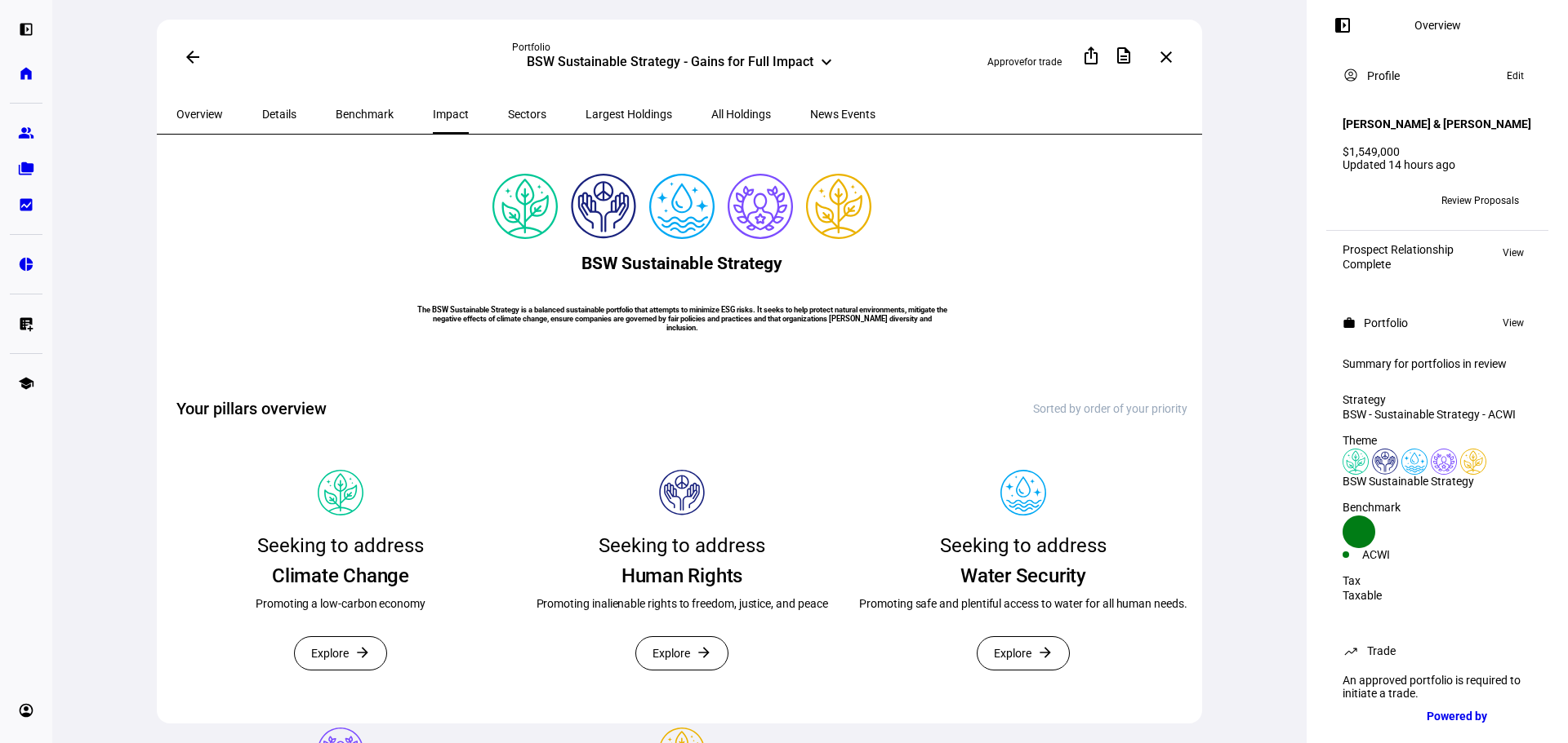
click at [1336, 27] on span at bounding box center [1342, 26] width 40 height 40
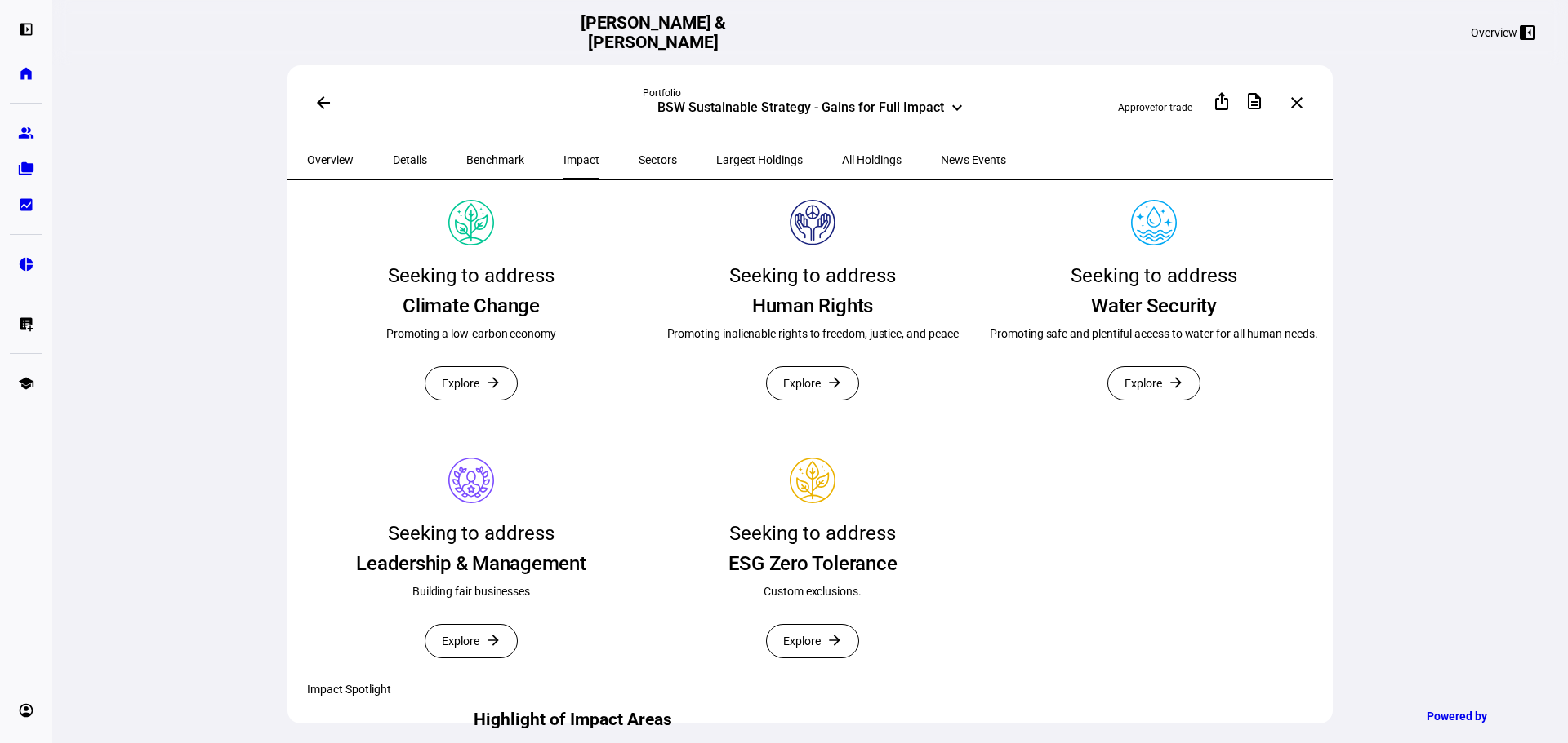
scroll to position [326, 0]
